Goal: Transaction & Acquisition: Purchase product/service

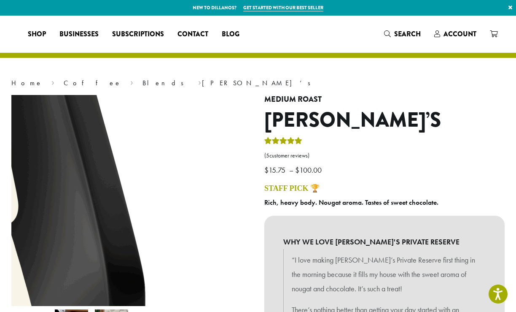
select select "**********"
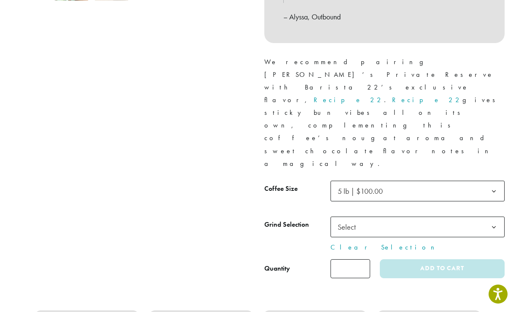
scroll to position [385, 0]
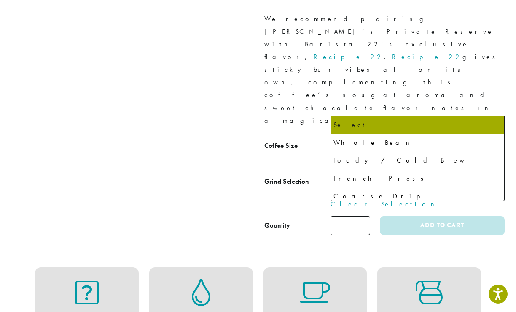
click at [415, 173] on span "Select" at bounding box center [418, 183] width 174 height 21
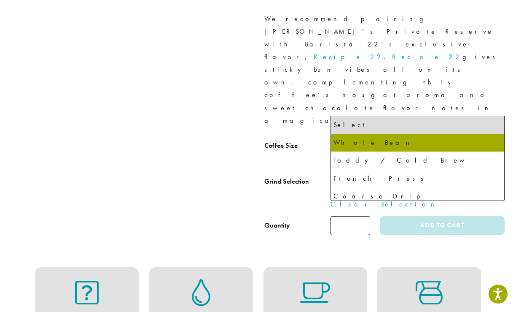
select select "**********"
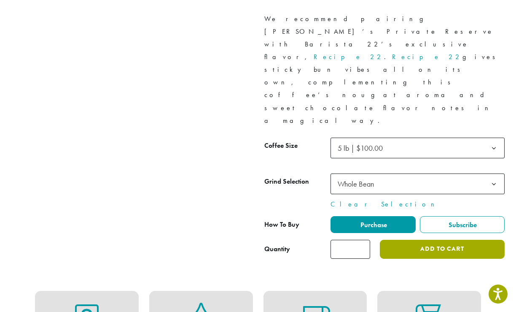
click at [402, 240] on button "Add to cart" at bounding box center [442, 249] width 125 height 19
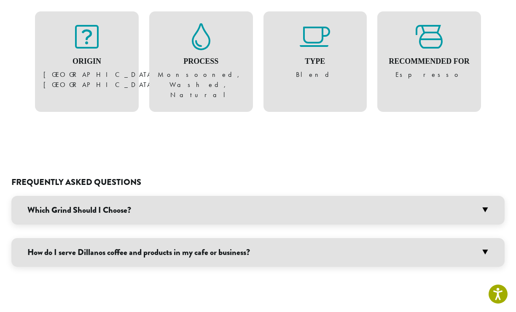
scroll to position [677, 0]
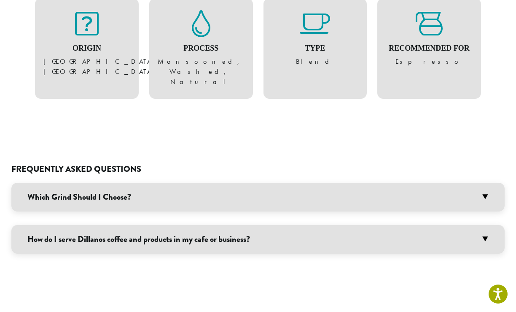
click at [391, 225] on h3 "How do I serve Dillanos coffee and products in my cafe or business?" at bounding box center [257, 239] width 493 height 29
click at [119, 266] on link "Business Services Page" at bounding box center [202, 270] width 166 height 9
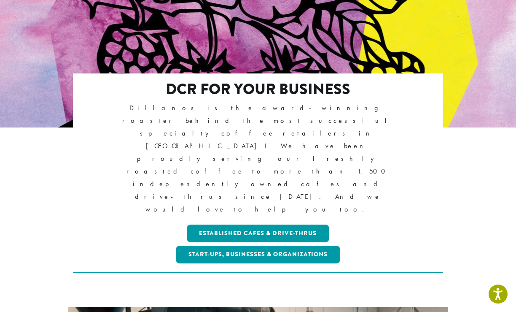
scroll to position [109, 0]
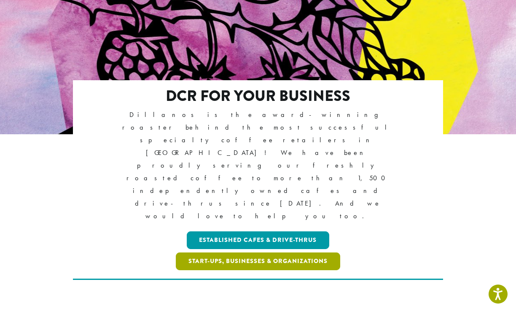
click at [279, 252] on link "Start-ups, Businesses & Organizations" at bounding box center [258, 261] width 164 height 18
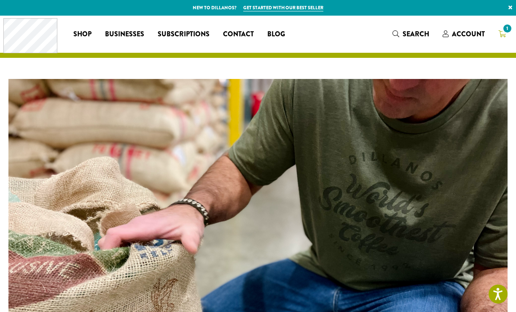
click at [506, 35] on link "1" at bounding box center [502, 34] width 21 height 14
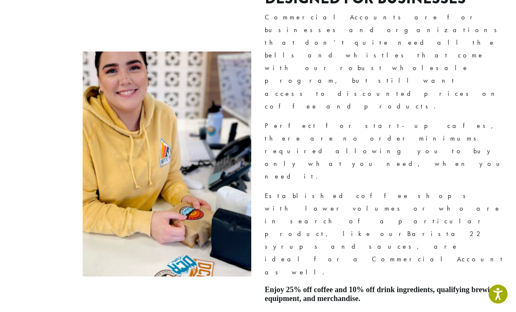
scroll to position [555, 0]
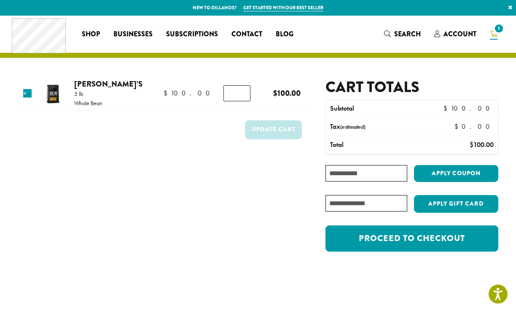
click at [58, 89] on img at bounding box center [52, 93] width 27 height 27
click at [106, 81] on link "[PERSON_NAME]’s" at bounding box center [108, 83] width 68 height 11
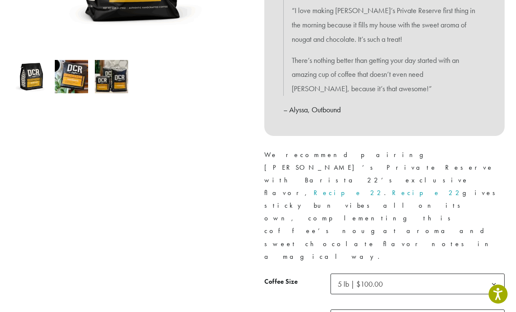
scroll to position [373, 0]
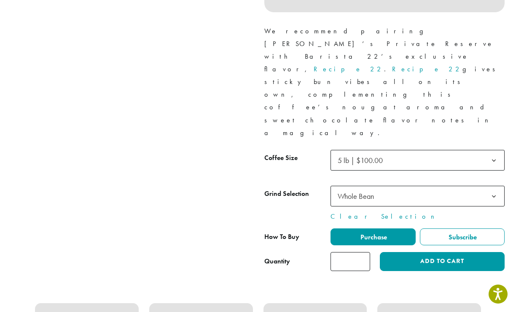
click at [381, 155] on span "5 lb | $100.00" at bounding box center [360, 160] width 45 height 10
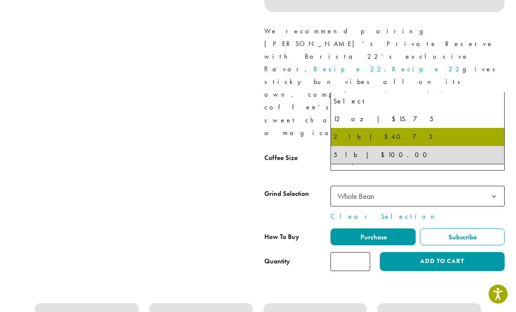
select select "**********"
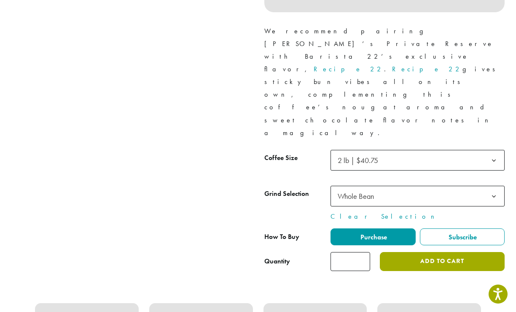
click at [421, 252] on button "Add to cart" at bounding box center [442, 261] width 125 height 19
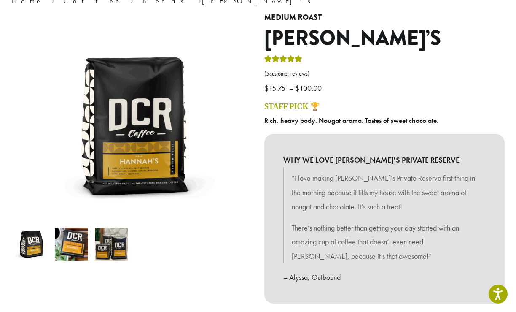
scroll to position [0, 0]
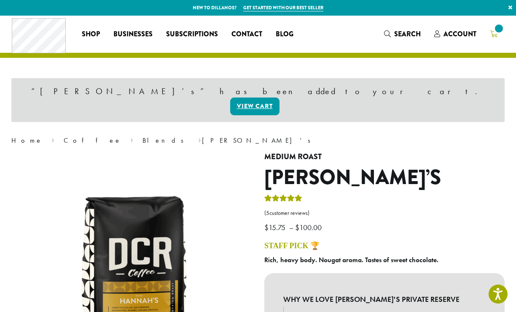
click at [495, 33] on icon at bounding box center [494, 33] width 8 height 7
click at [494, 34] on icon "2" at bounding box center [494, 33] width 8 height 7
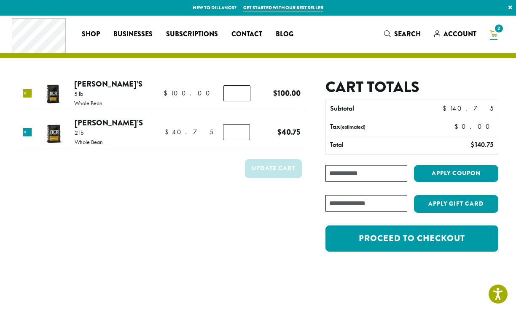
click at [31, 93] on link "×" at bounding box center [27, 93] width 8 height 8
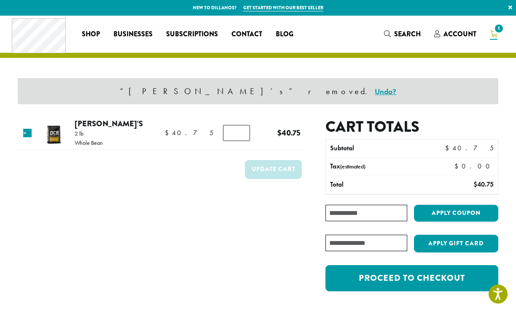
click at [161, 232] on form "Product Price Quantity Subtotal × [PERSON_NAME]’s 2 lb Whole Bean $ 40.75 $ 40.…" at bounding box center [162, 209] width 288 height 182
